Goal: Transaction & Acquisition: Purchase product/service

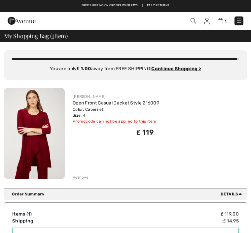
click at [235, 194] on span "Details" at bounding box center [232, 194] width 24 height 6
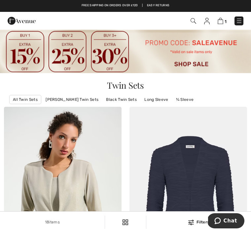
click at [191, 20] on img at bounding box center [193, 21] width 6 height 6
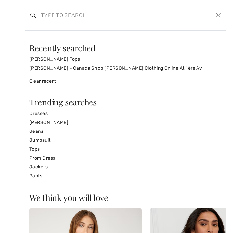
click at [42, 20] on input "search" at bounding box center [104, 15] width 137 height 20
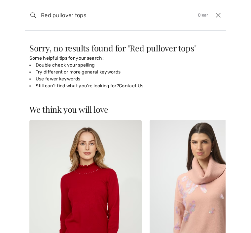
type input "Red pullover tops"
click at [170, 43] on span "Red pullover tops" at bounding box center [162, 48] width 64 height 11
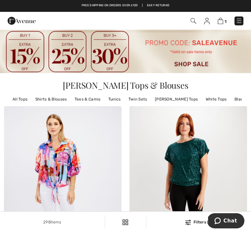
click at [196, 21] on img at bounding box center [193, 21] width 6 height 6
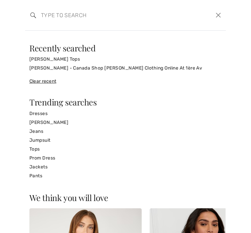
click at [43, 23] on input "search" at bounding box center [104, 15] width 137 height 20
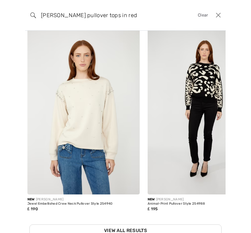
scroll to position [102, 0]
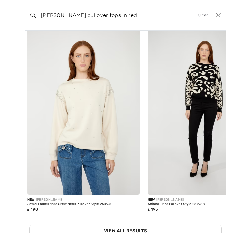
type input "Frank Lyman pullover tops in red"
click at [28, 11] on div "Search Frank Lyman pullover tops in red Clear" at bounding box center [125, 15] width 200 height 31
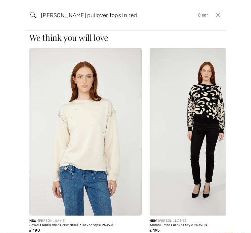
scroll to position [0, 0]
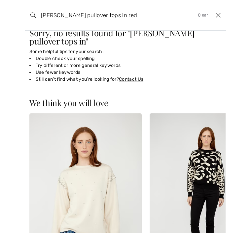
click at [203, 18] on form "Frank Lyman pullover tops in red Clear" at bounding box center [121, 15] width 183 height 20
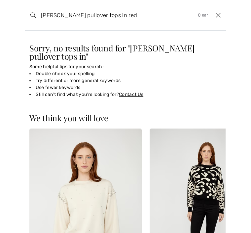
click at [199, 14] on span "Clear" at bounding box center [202, 15] width 11 height 6
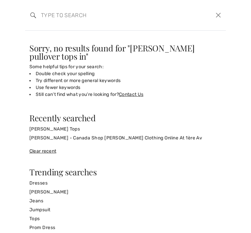
click at [53, 188] on link "[PERSON_NAME]" at bounding box center [125, 192] width 192 height 9
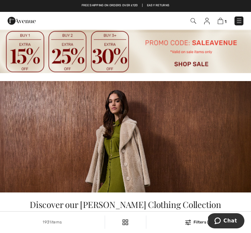
click at [192, 19] on img at bounding box center [193, 21] width 6 height 6
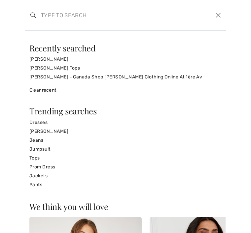
click at [46, 24] on input "search" at bounding box center [104, 15] width 137 height 20
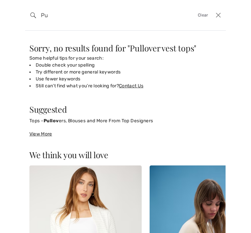
type input "P"
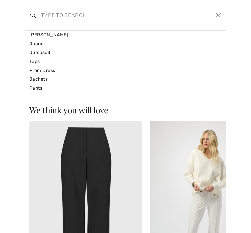
scroll to position [124, 0]
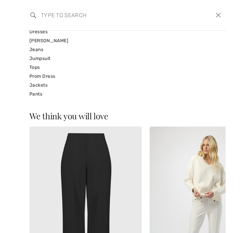
click at [34, 65] on link "Tops" at bounding box center [125, 67] width 192 height 9
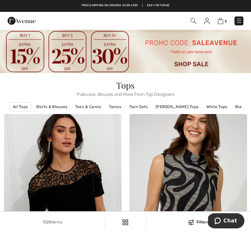
click at [92, 107] on link "Tees & Camis" at bounding box center [88, 107] width 33 height 9
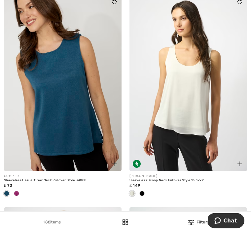
scroll to position [2076, 0]
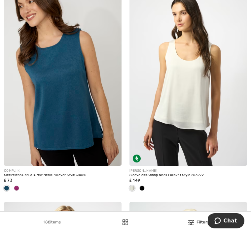
click at [57, 92] on img at bounding box center [62, 78] width 117 height 176
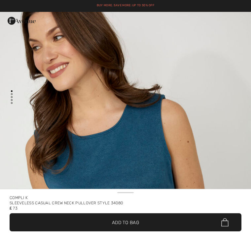
checkbox input "true"
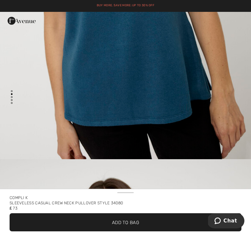
scroll to position [212, 0]
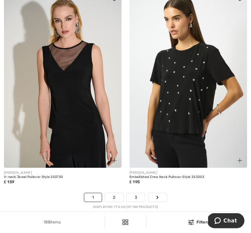
scroll to position [3785, 0]
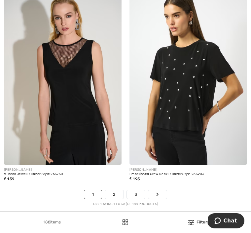
click at [114, 192] on link "2" at bounding box center [114, 194] width 18 height 9
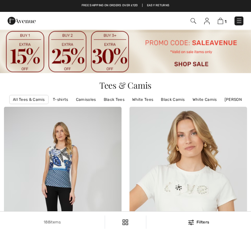
checkbox input "true"
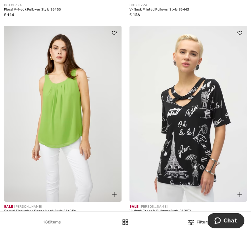
scroll to position [3725, 0]
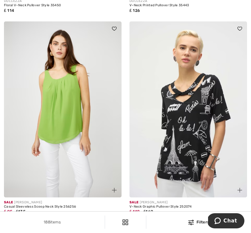
click at [145, 223] on link "3" at bounding box center [146, 227] width 18 height 9
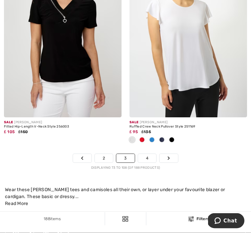
scroll to position [3897, 0]
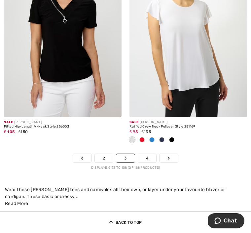
click at [143, 154] on link "4" at bounding box center [147, 158] width 18 height 9
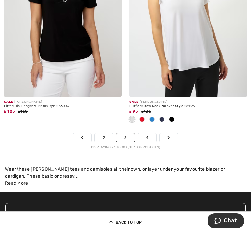
scroll to position [3918, 0]
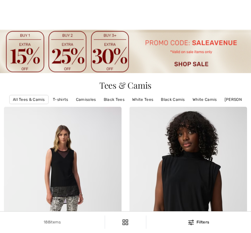
checkbox input "true"
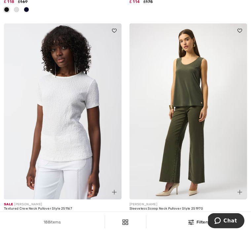
scroll to position [295, 0]
click at [182, 107] on img at bounding box center [187, 111] width 117 height 176
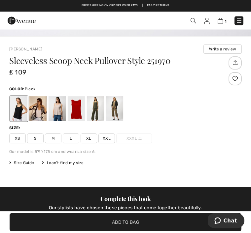
scroll to position [168, 0]
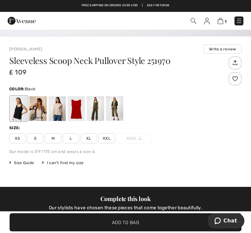
click at [76, 111] on div at bounding box center [76, 108] width 17 height 25
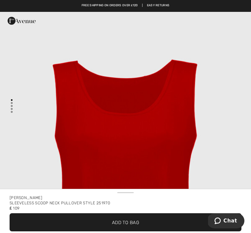
scroll to position [0, 0]
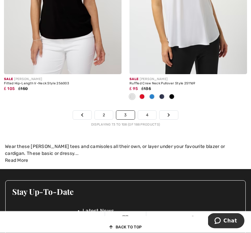
scroll to position [3944, 0]
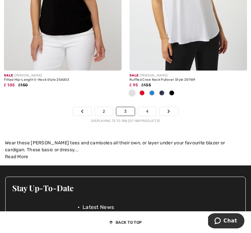
click at [144, 110] on link "4" at bounding box center [147, 111] width 18 height 9
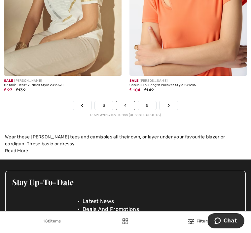
scroll to position [3908, 0]
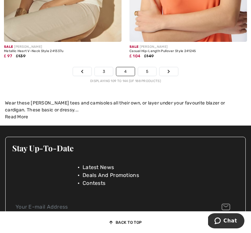
click at [144, 71] on link "5" at bounding box center [147, 71] width 18 height 9
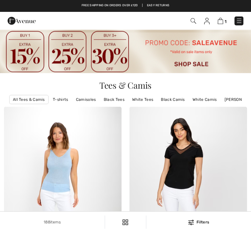
checkbox input "true"
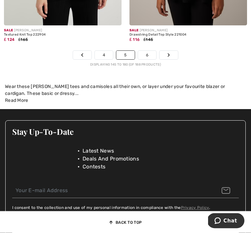
scroll to position [3897, 0]
click at [145, 51] on link "6" at bounding box center [147, 55] width 18 height 9
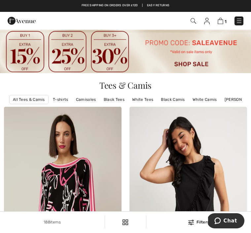
click at [221, 21] on img at bounding box center [220, 21] width 6 height 6
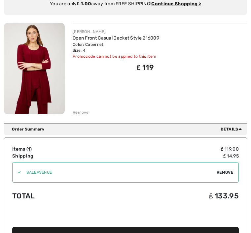
scroll to position [65, 0]
click at [239, 131] on icon at bounding box center [239, 128] width 3 height 5
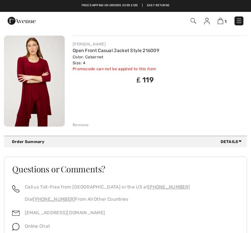
scroll to position [0, 0]
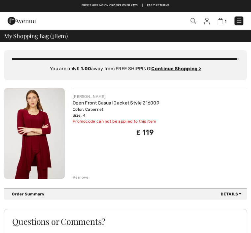
click at [231, 191] on span "Details" at bounding box center [232, 194] width 24 height 6
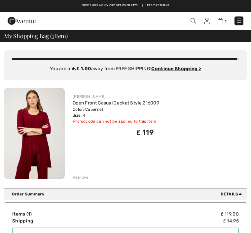
click at [191, 20] on img at bounding box center [193, 21] width 6 height 6
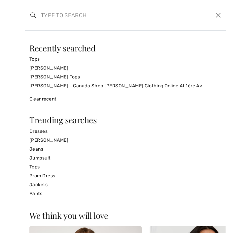
click at [51, 23] on input "search" at bounding box center [104, 15] width 137 height 20
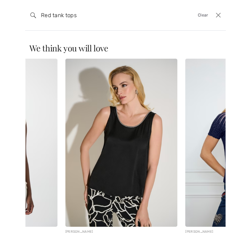
scroll to position [0, 81]
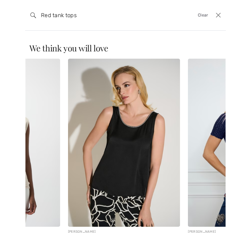
click at [113, 16] on input "Red tank tops" at bounding box center [104, 15] width 137 height 20
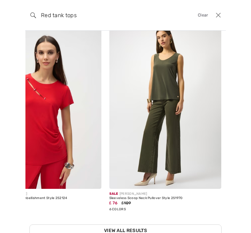
scroll to position [0, 760]
type input "Red tank tops"
click at [159, 96] on img at bounding box center [165, 105] width 112 height 168
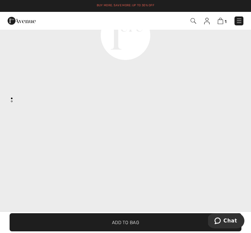
scroll to position [608, 0]
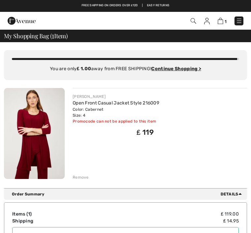
click at [37, 127] on img at bounding box center [34, 133] width 61 height 91
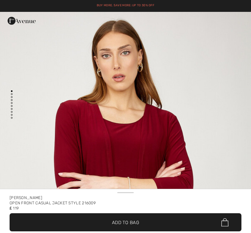
checkbox input "true"
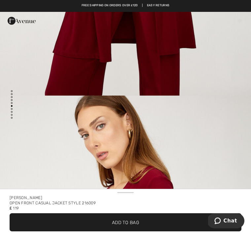
scroll to position [1865, 0]
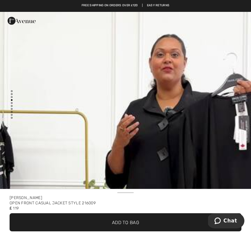
scroll to position [1170, 0]
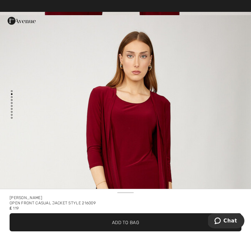
scroll to position [381, 0]
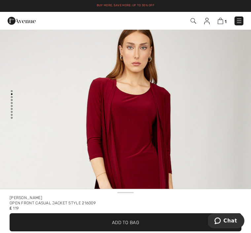
click at [192, 22] on img at bounding box center [193, 21] width 6 height 6
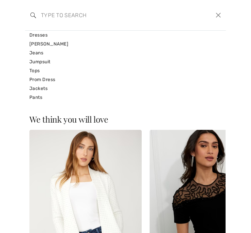
scroll to position [97, 0]
click at [38, 98] on link "Pants" at bounding box center [125, 97] width 192 height 9
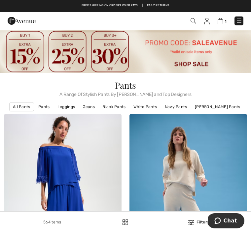
click at [193, 23] on img at bounding box center [193, 21] width 6 height 6
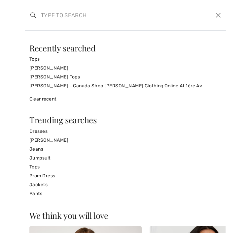
click at [55, 20] on input "search" at bounding box center [104, 15] width 137 height 20
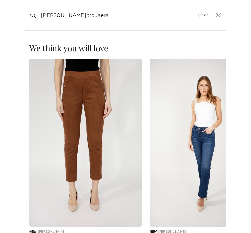
type input "Frank Lyman trousers"
click at [230, 41] on div "We think you will love New FRANK LYMAN Chic Jewel Embellished Top Style 254998 …" at bounding box center [125, 132] width 251 height 202
click at [203, 14] on span "Clear" at bounding box center [202, 15] width 11 height 6
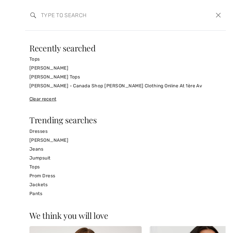
click at [37, 195] on link "Pants" at bounding box center [125, 193] width 192 height 9
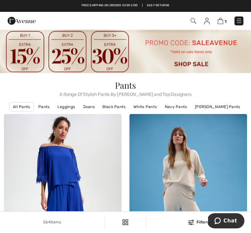
click at [16, 115] on img at bounding box center [62, 202] width 117 height 176
click at [218, 109] on link "[PERSON_NAME] Pants" at bounding box center [231, 107] width 52 height 9
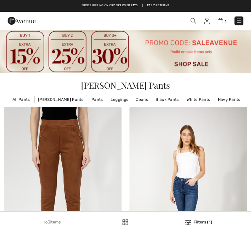
checkbox input "true"
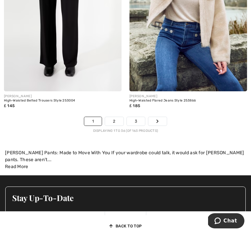
scroll to position [3825, 0]
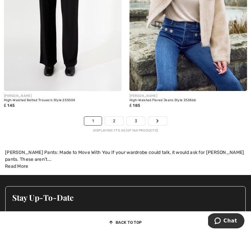
click at [135, 117] on link "3" at bounding box center [136, 121] width 18 height 9
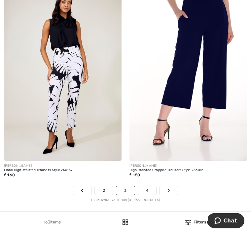
scroll to position [3713, 0]
click at [145, 186] on link "4" at bounding box center [147, 190] width 18 height 9
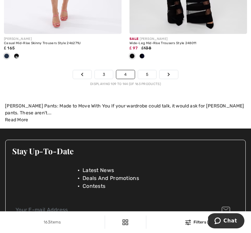
scroll to position [3858, 0]
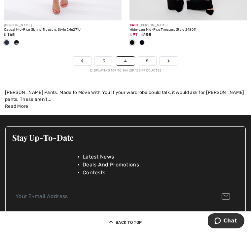
click at [146, 62] on link "5" at bounding box center [147, 61] width 18 height 9
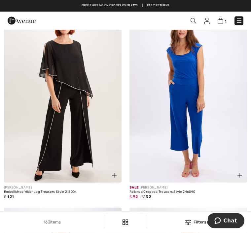
scroll to position [104, 0]
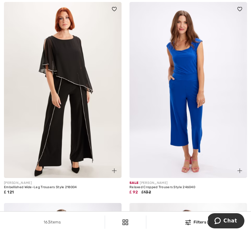
click at [29, 194] on div "₤ 121" at bounding box center [62, 192] width 117 height 6
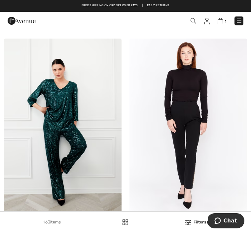
scroll to position [883, 0]
